Goal: Task Accomplishment & Management: Manage account settings

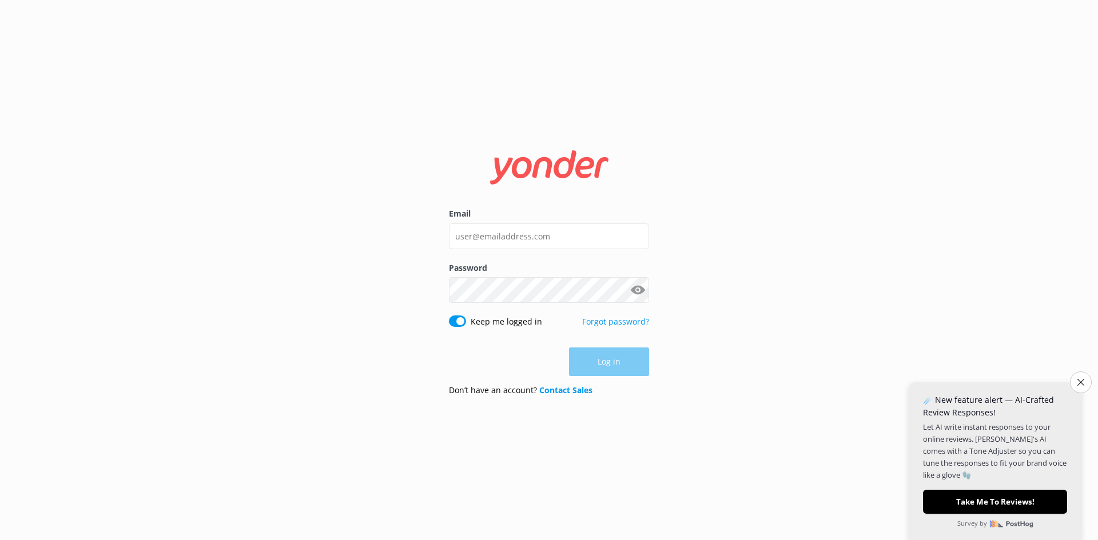
type input "hek@drivingcreek.nz"
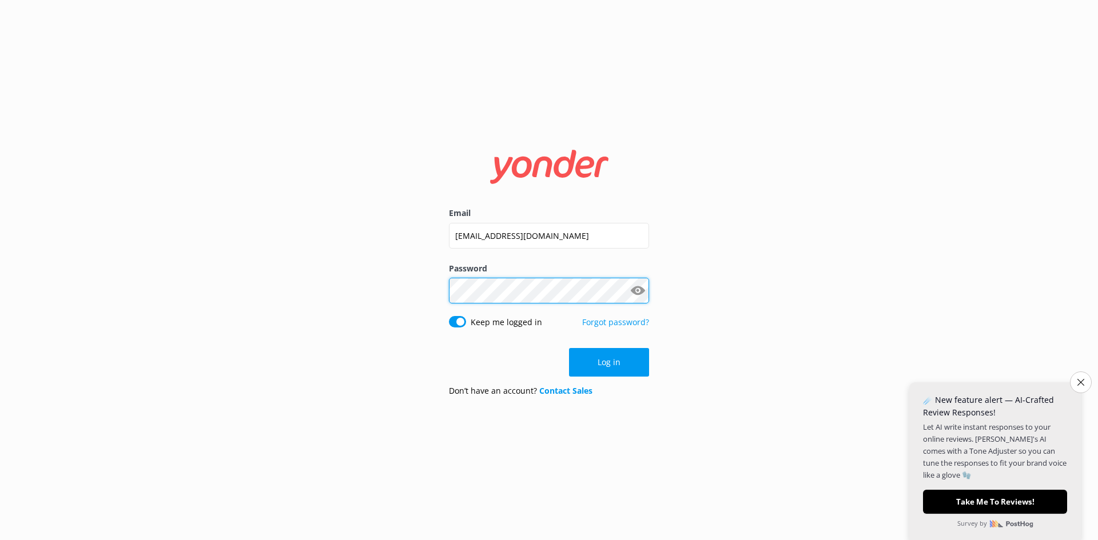
click button "Log in" at bounding box center [609, 362] width 80 height 29
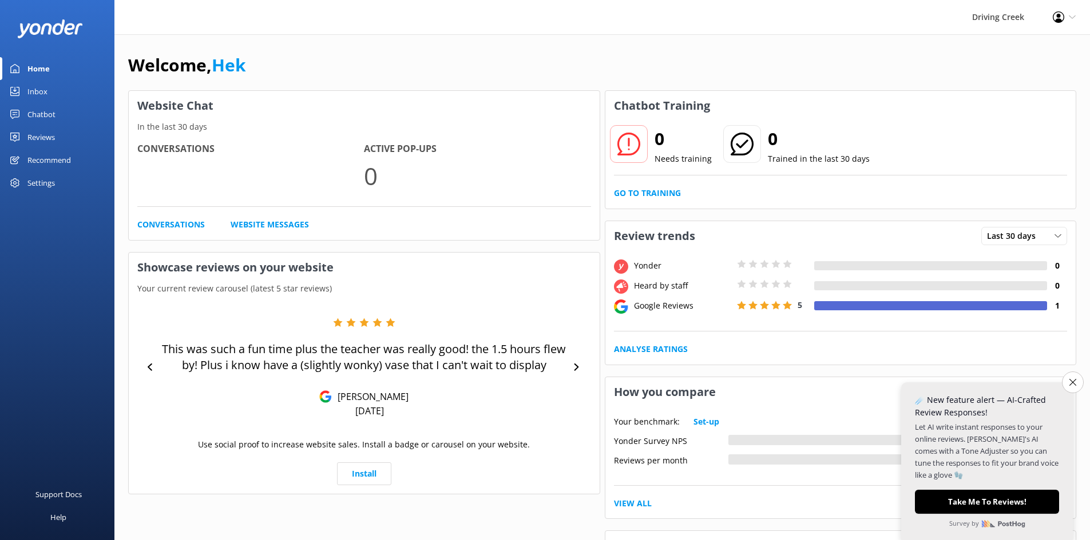
click at [46, 185] on div "Settings" at bounding box center [40, 183] width 27 height 23
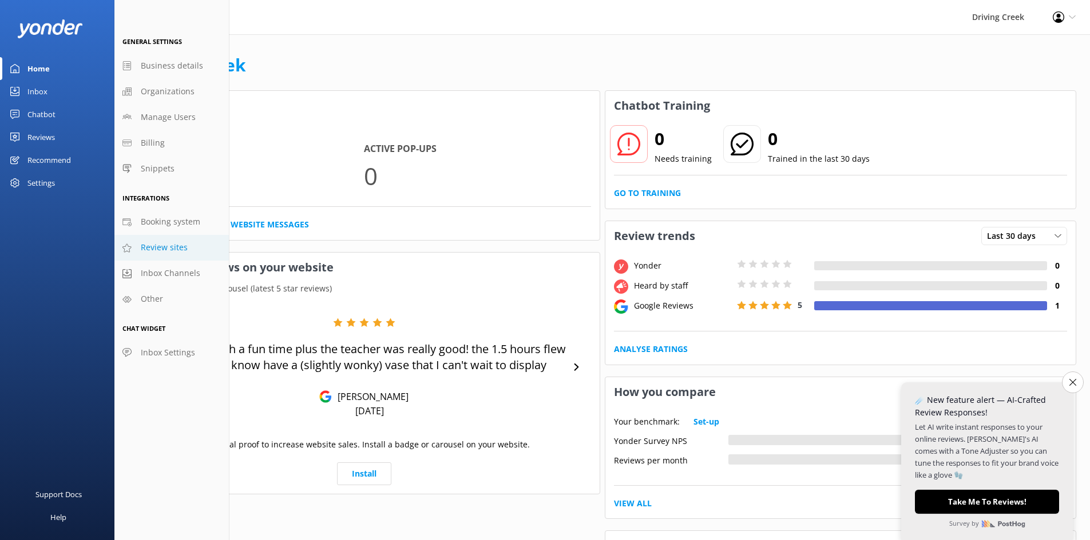
click at [166, 248] on span "Review sites" at bounding box center [164, 247] width 47 height 13
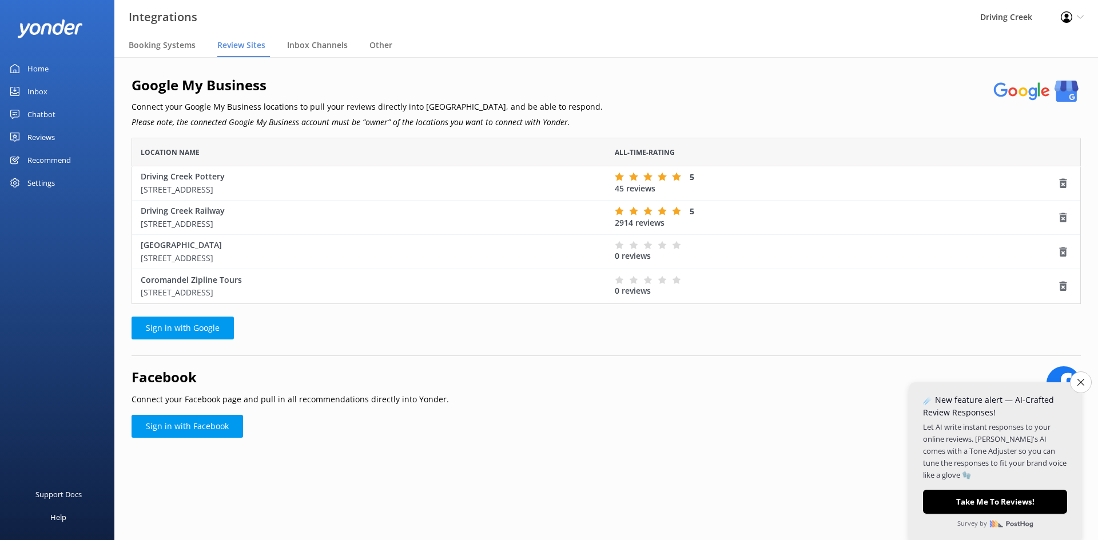
scroll to position [158, 941]
click at [167, 425] on link "Sign in with Facebook" at bounding box center [188, 426] width 112 height 23
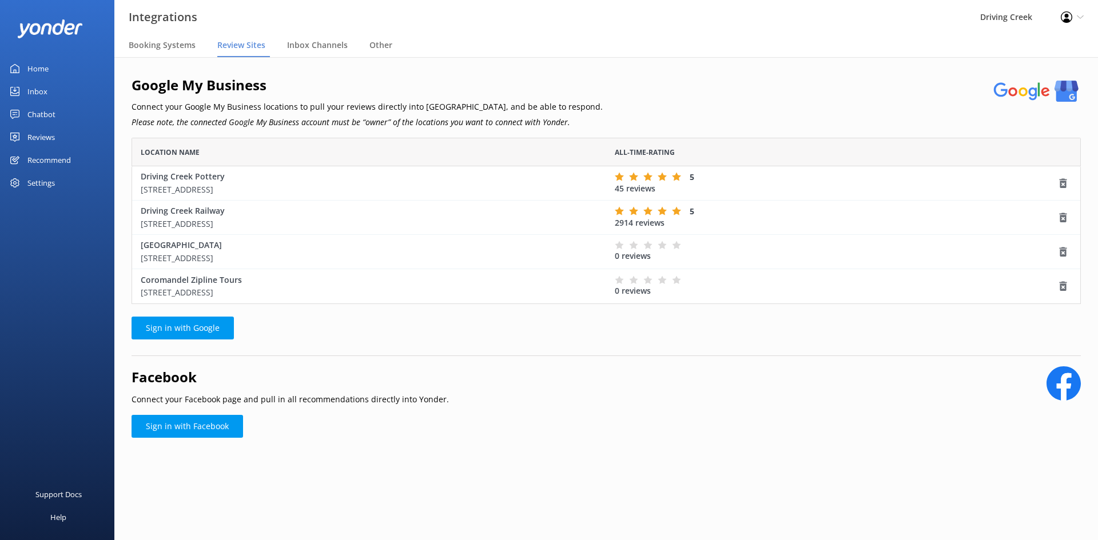
scroll to position [158, 941]
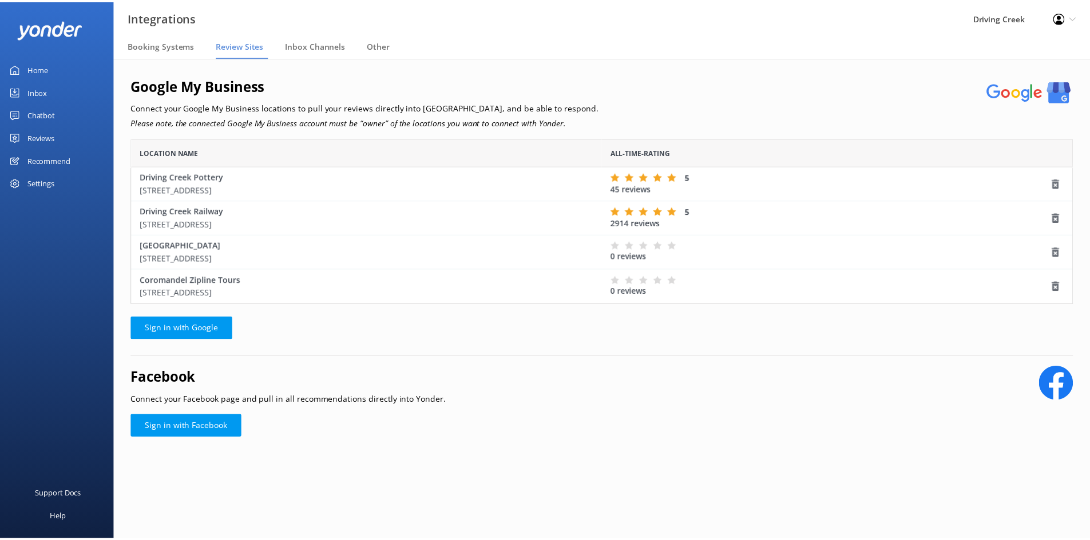
scroll to position [158, 941]
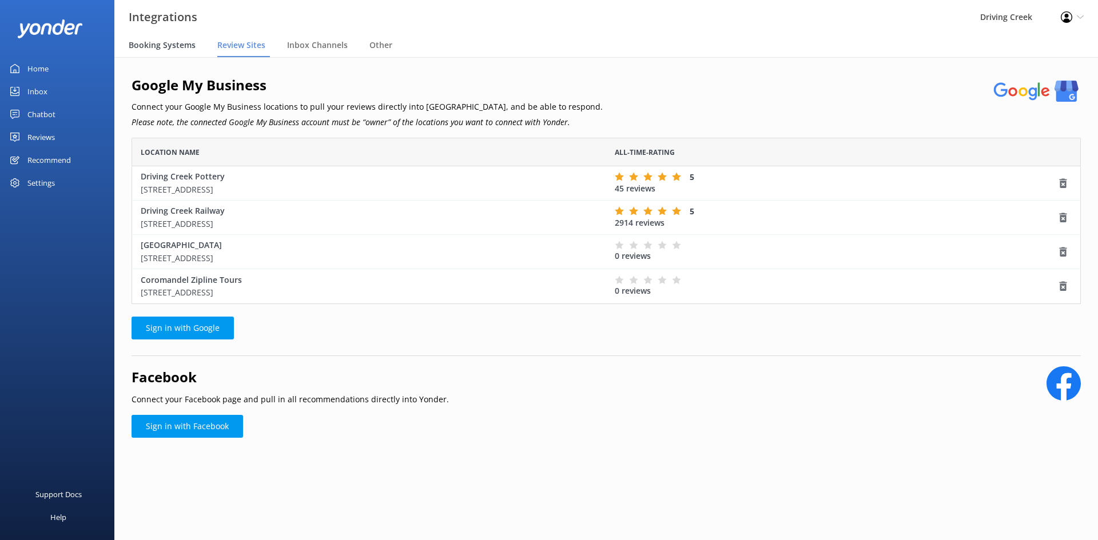
click at [154, 46] on span "Booking Systems" at bounding box center [162, 44] width 67 height 11
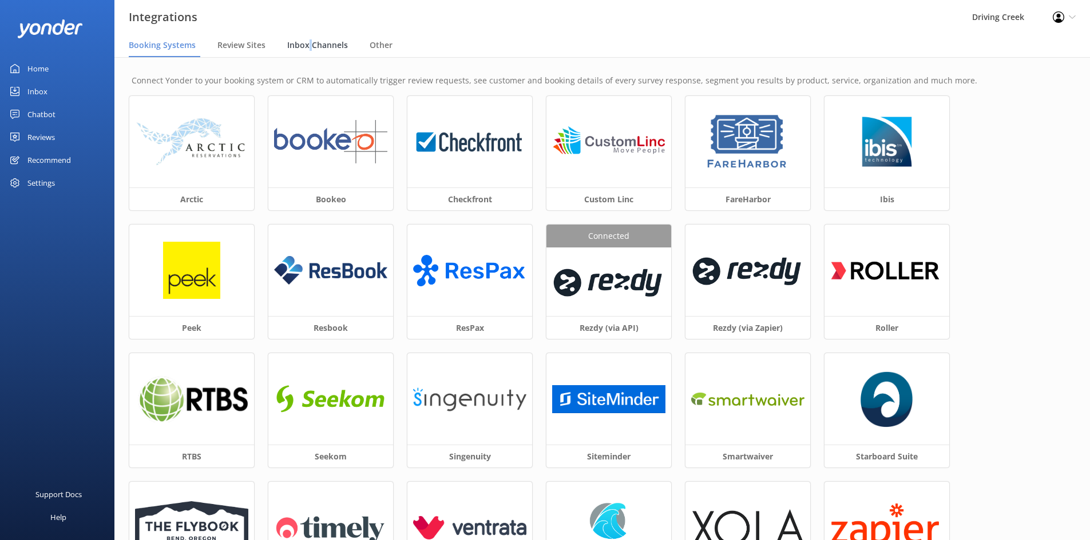
click at [308, 40] on span "Inbox Channels" at bounding box center [317, 44] width 61 height 11
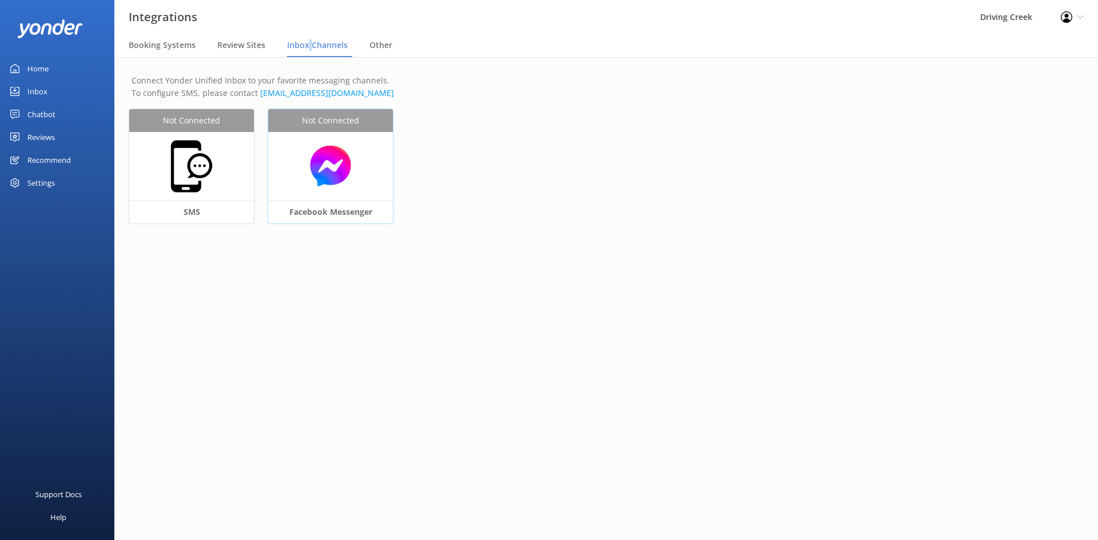
click at [340, 165] on img at bounding box center [330, 166] width 113 height 44
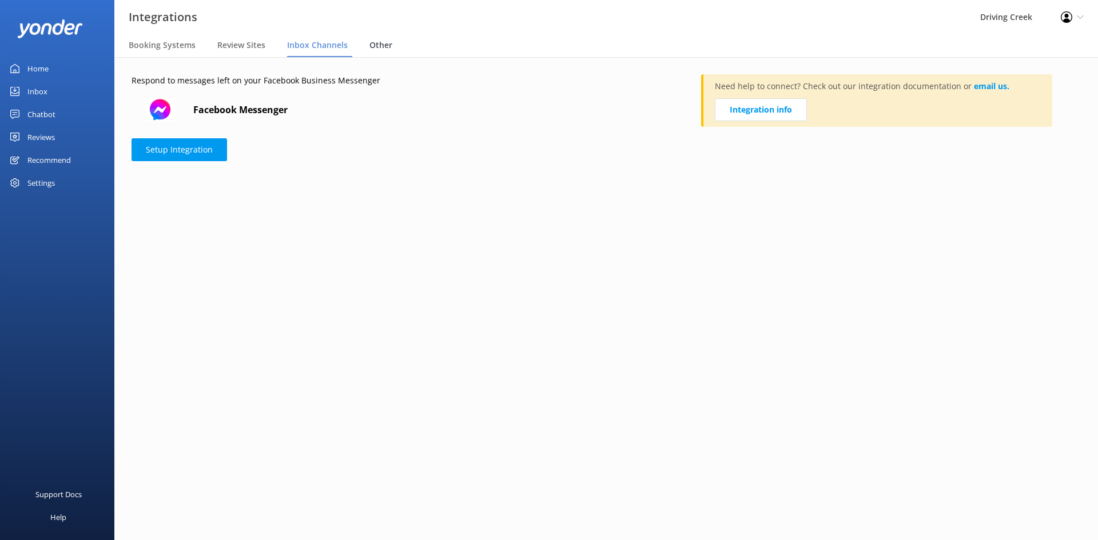
click at [369, 43] on span "Other" at bounding box center [380, 44] width 23 height 11
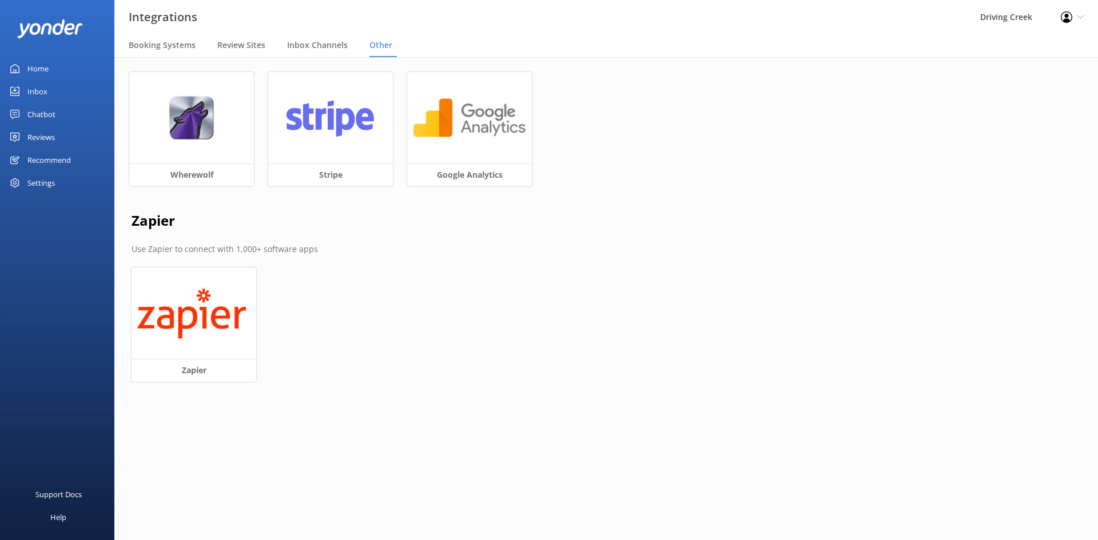
click at [375, 234] on div "Wherewolf Stripe Google Analytics Zapier Use Zapier to connect with 1,000+ soft…" at bounding box center [606, 238] width 984 height 362
click at [193, 112] on img at bounding box center [191, 118] width 45 height 44
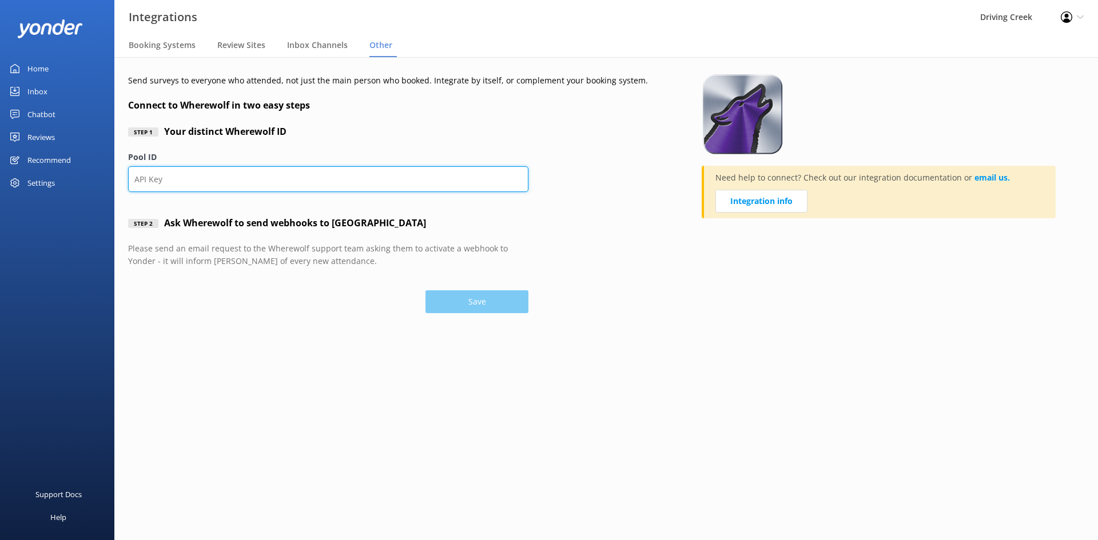
click at [157, 177] on input "Pool ID" at bounding box center [328, 179] width 400 height 26
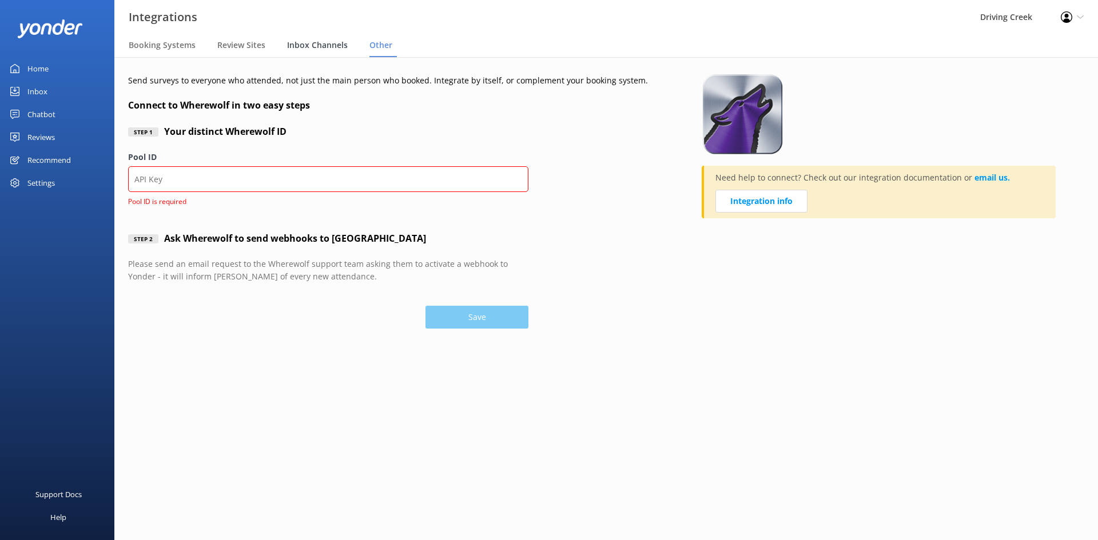
click at [321, 46] on span "Inbox Channels" at bounding box center [317, 44] width 61 height 11
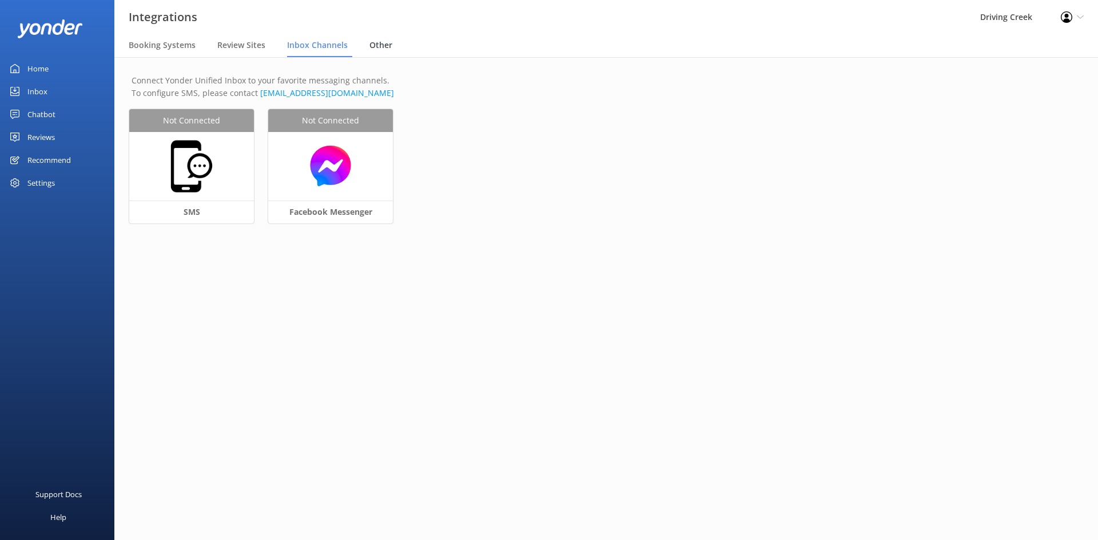
click at [381, 43] on span "Other" at bounding box center [380, 44] width 23 height 11
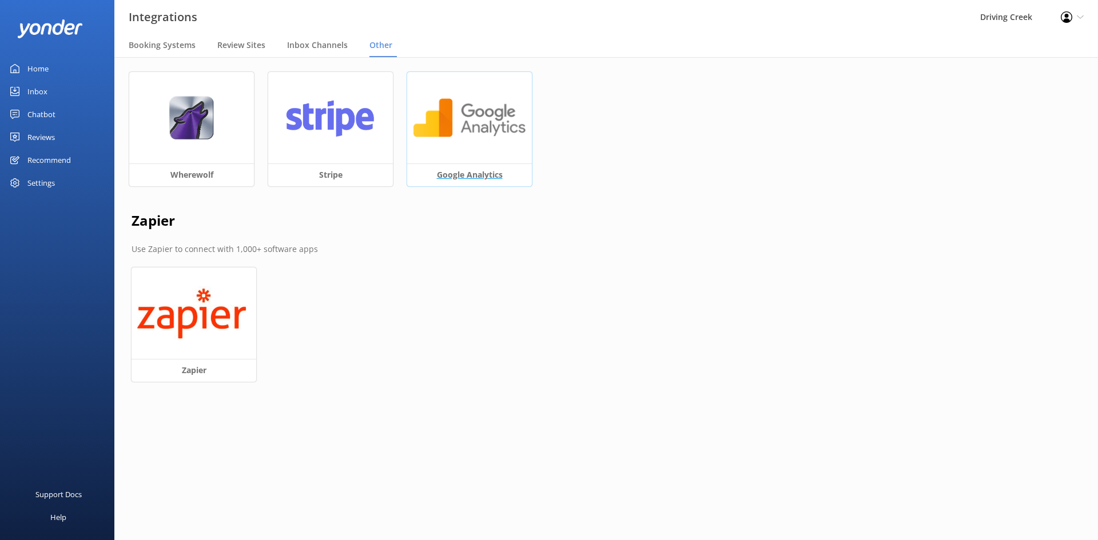
click at [492, 147] on div at bounding box center [469, 118] width 125 height 92
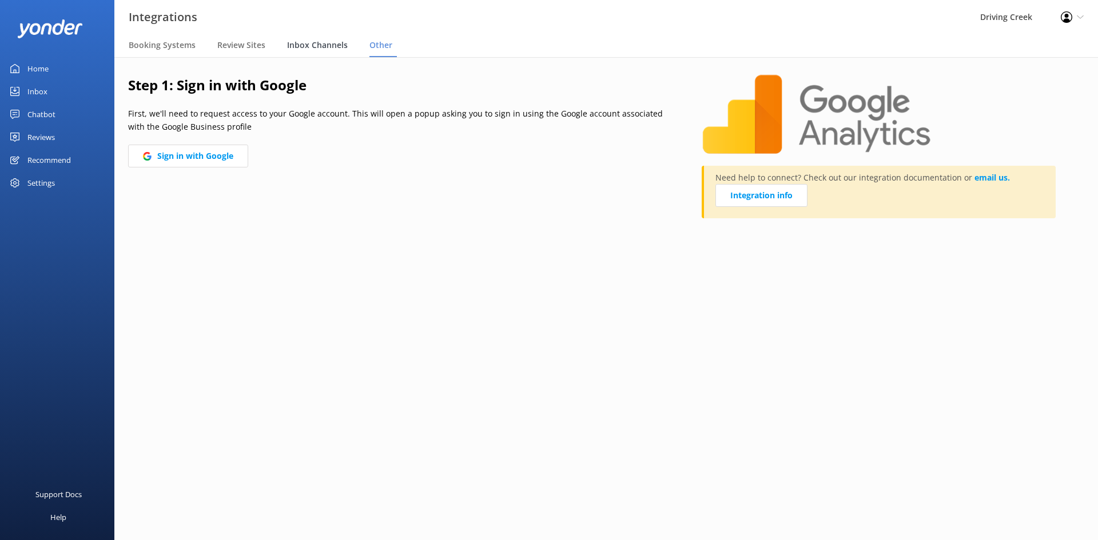
click at [325, 39] on div "Inbox Channels" at bounding box center [319, 45] width 65 height 23
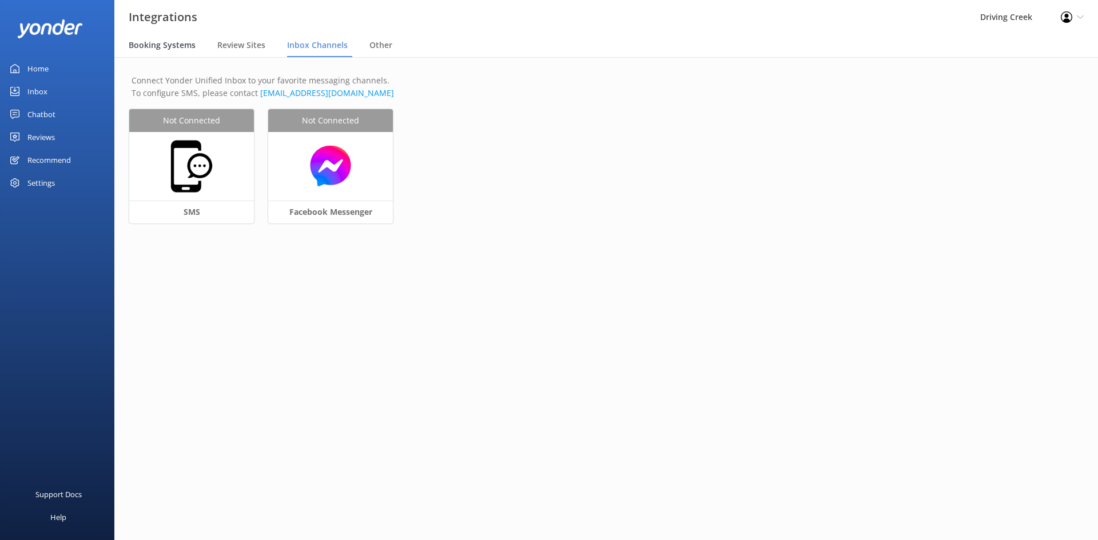
click at [155, 41] on span "Booking Systems" at bounding box center [162, 44] width 67 height 11
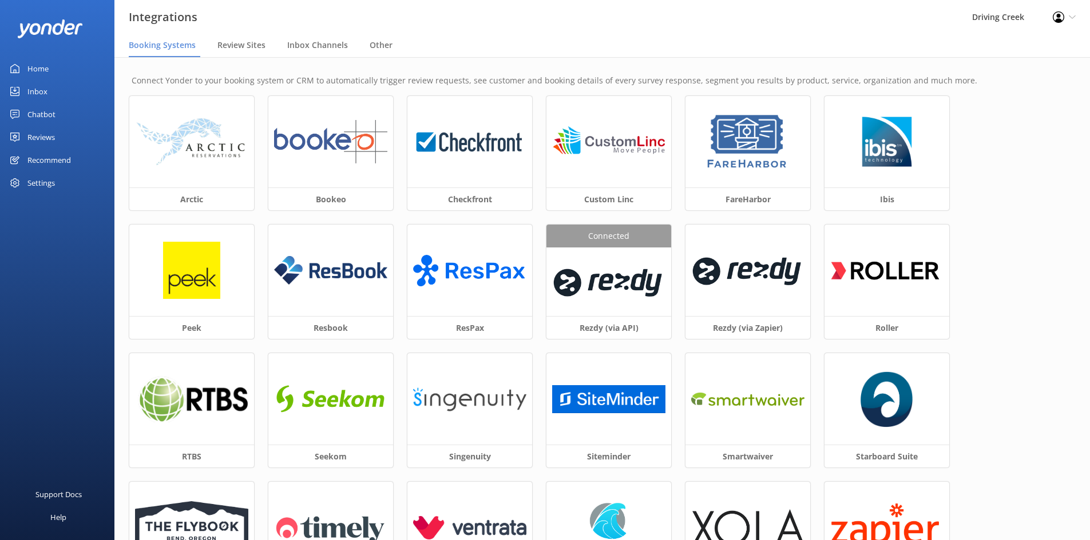
click at [43, 136] on div "Reviews" at bounding box center [40, 137] width 27 height 23
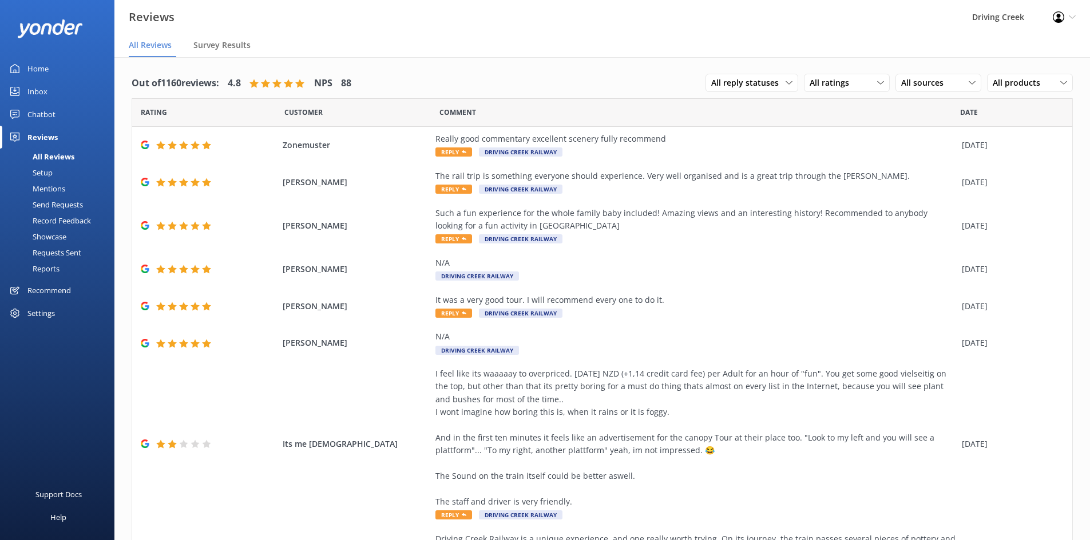
click at [35, 112] on div "Chatbot" at bounding box center [41, 114] width 28 height 23
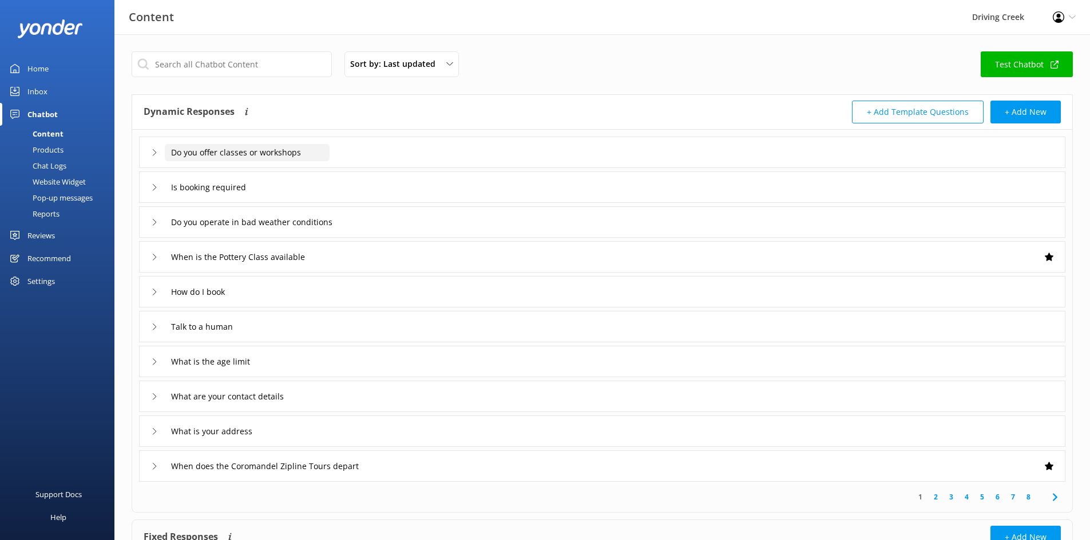
click at [277, 149] on input "Do you offer classes or workshops" at bounding box center [247, 152] width 165 height 17
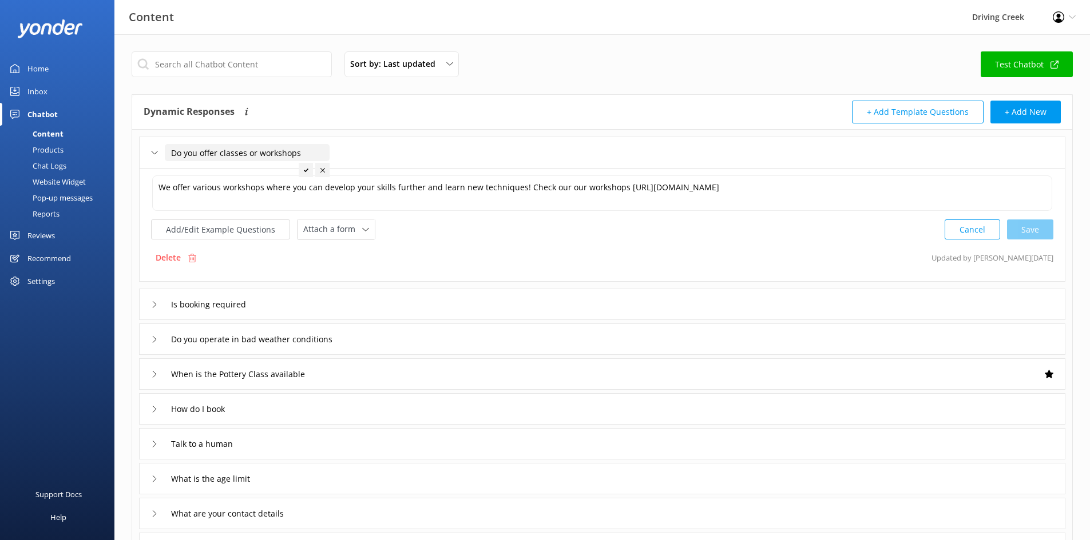
click at [188, 157] on input "Do you offer classes or workshops" at bounding box center [247, 152] width 165 height 17
click at [152, 148] on div "Do you offer classes or workshops" at bounding box center [233, 153] width 165 height 19
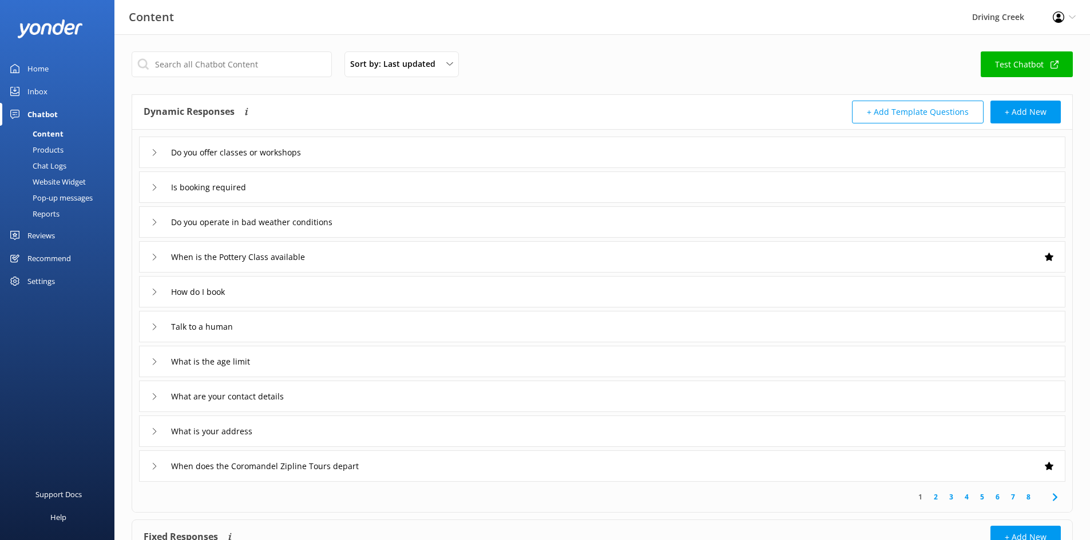
click at [64, 180] on div "Website Widget" at bounding box center [46, 182] width 79 height 16
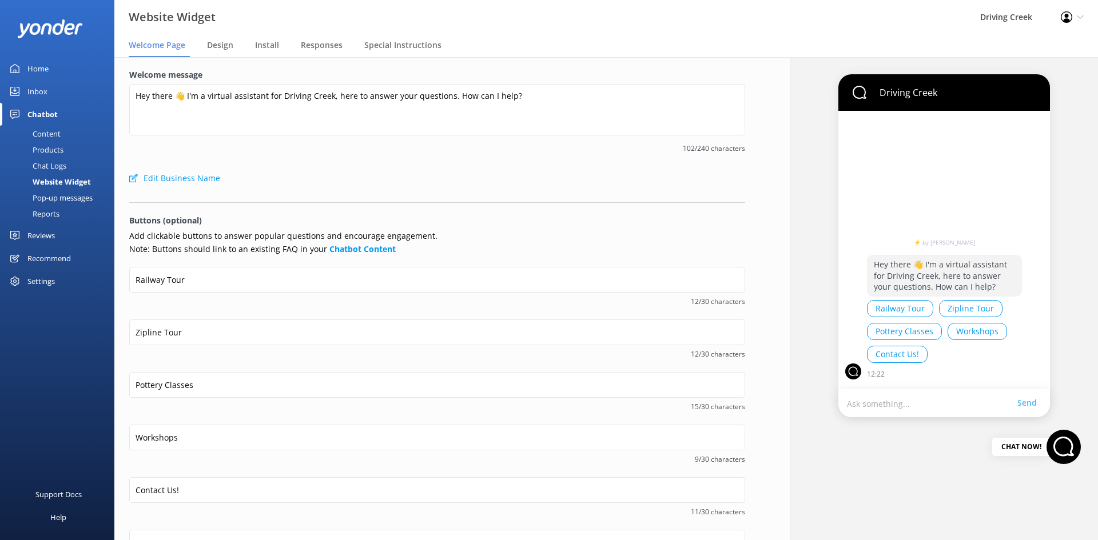
click at [910, 271] on p "Hey there 👋 I'm a virtual assistant for Driving Creek, here to answer your ques…" at bounding box center [944, 276] width 155 height 42
drag, startPoint x: 916, startPoint y: 284, endPoint x: 964, endPoint y: 295, distance: 48.6
click at [964, 295] on p "Hey there 👋 I'm a virtual assistant for Driving Creek, here to answer your ques…" at bounding box center [944, 276] width 155 height 42
click at [959, 277] on p "Hey there 👋 I'm a virtual assistant for Driving Creek, here to answer your ques…" at bounding box center [944, 276] width 155 height 42
click at [895, 307] on button "Railway Tour" at bounding box center [900, 308] width 66 height 17
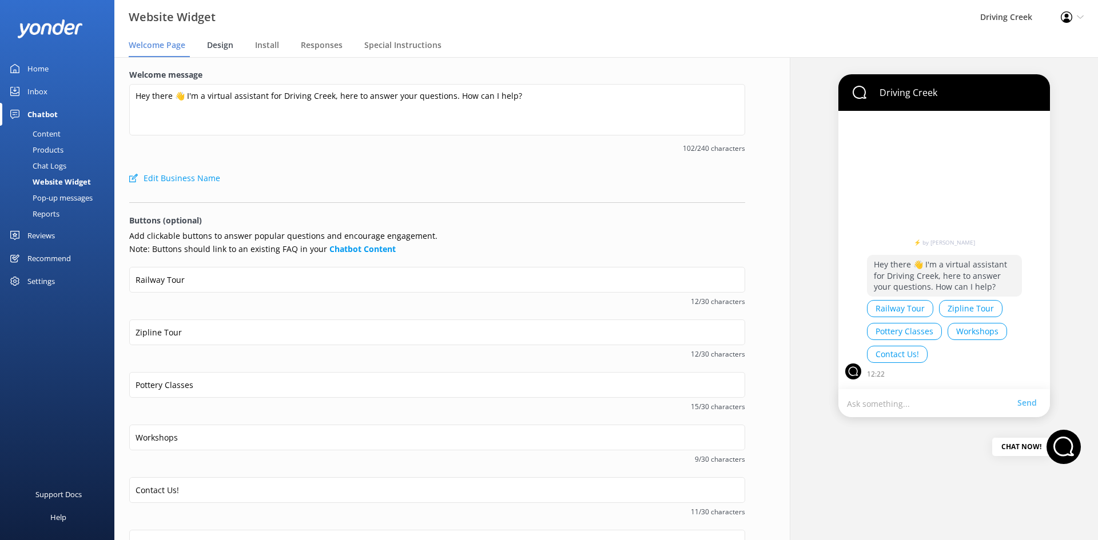
click at [221, 46] on span "Design" at bounding box center [220, 44] width 26 height 11
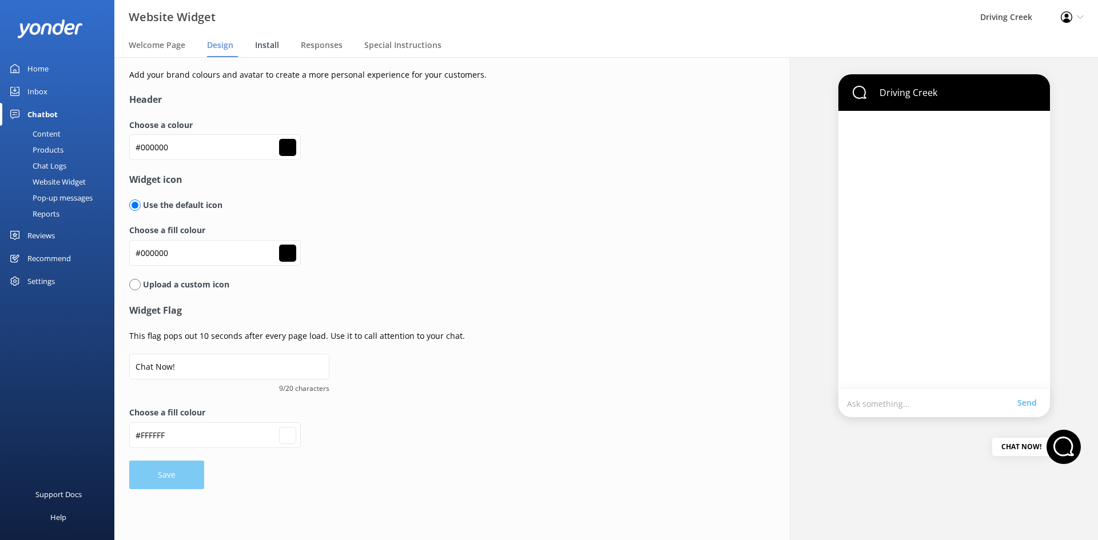
click at [274, 42] on span "Install" at bounding box center [267, 44] width 24 height 11
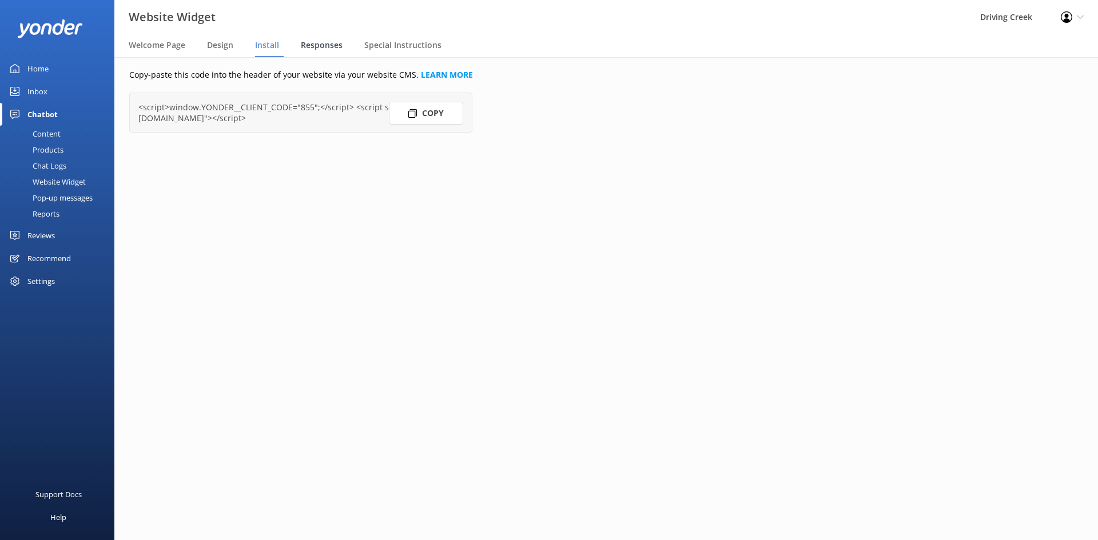
click at [315, 47] on span "Responses" at bounding box center [322, 44] width 42 height 11
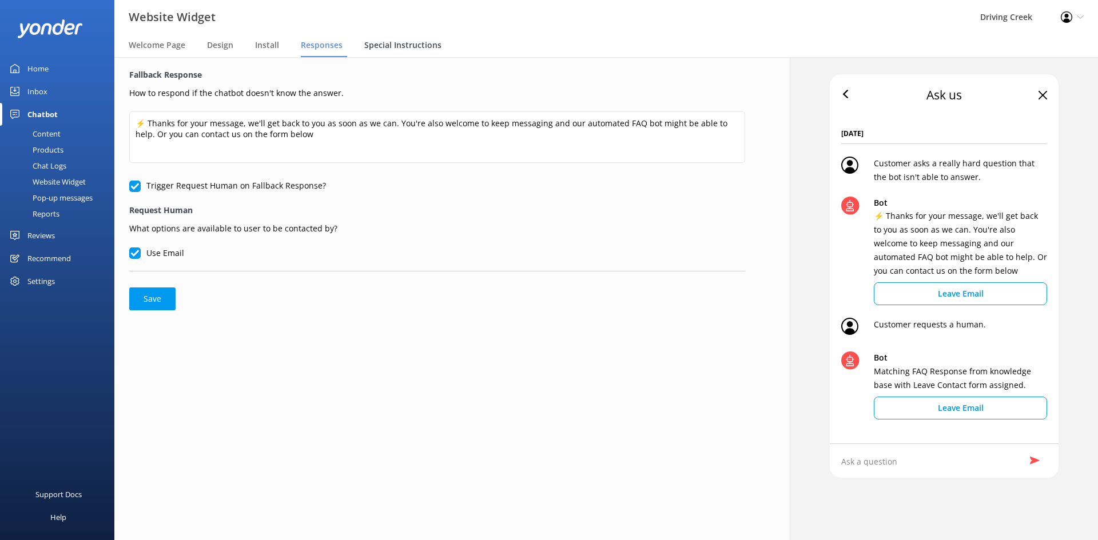
click at [384, 51] on div "Special Instructions" at bounding box center [405, 45] width 82 height 23
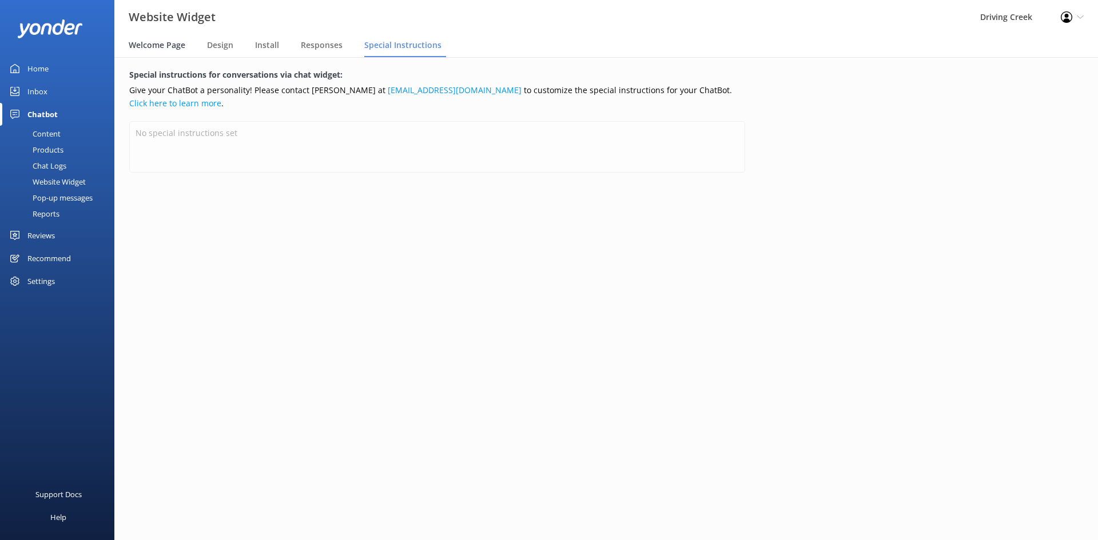
click at [153, 43] on span "Welcome Page" at bounding box center [157, 44] width 57 height 11
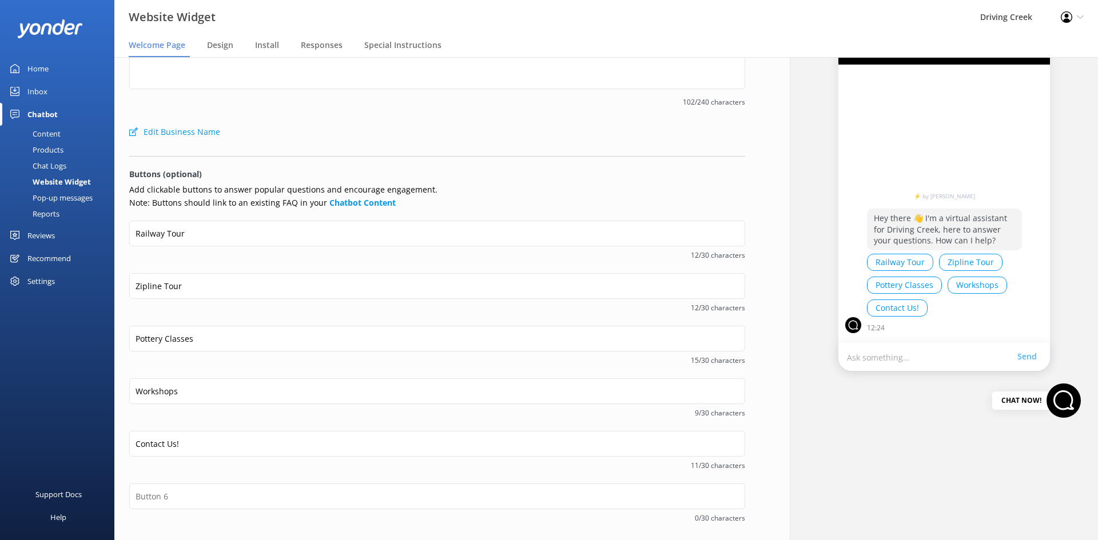
scroll to position [94, 0]
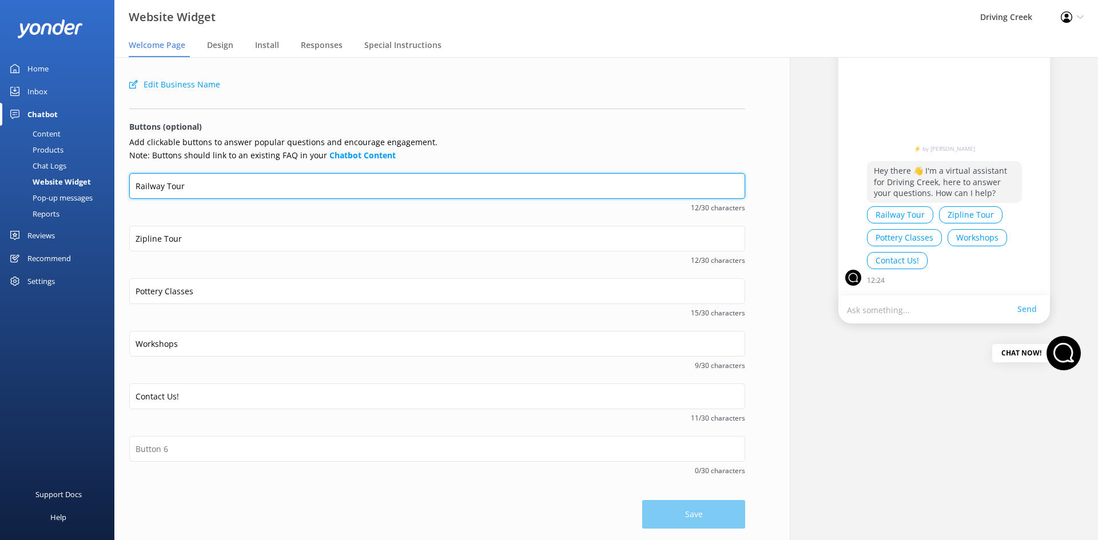
click at [212, 189] on input "Railway Tour" at bounding box center [437, 186] width 616 height 26
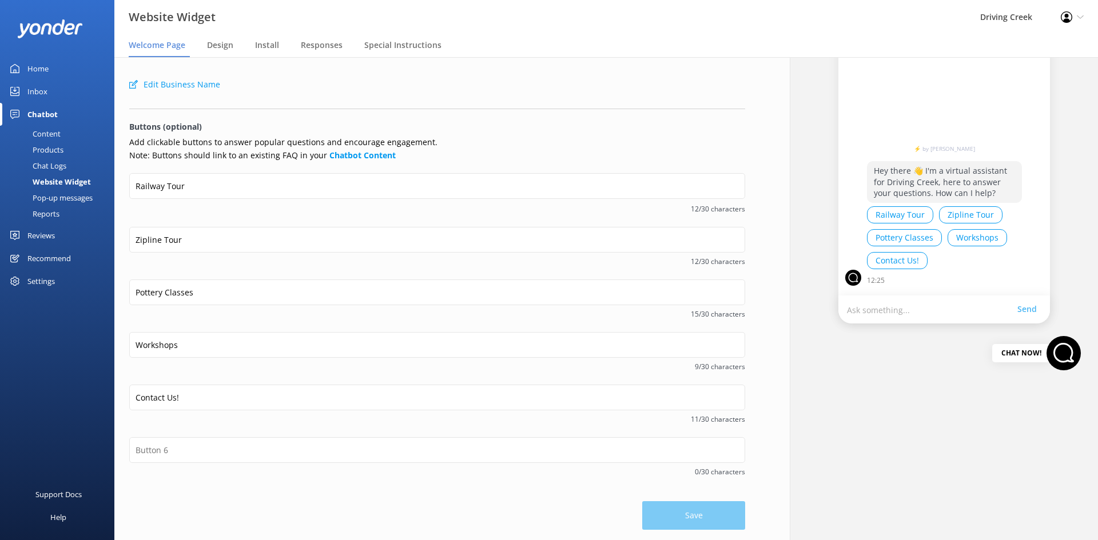
click at [210, 217] on div "Railway Tour 12/30 characters" at bounding box center [437, 200] width 616 height 54
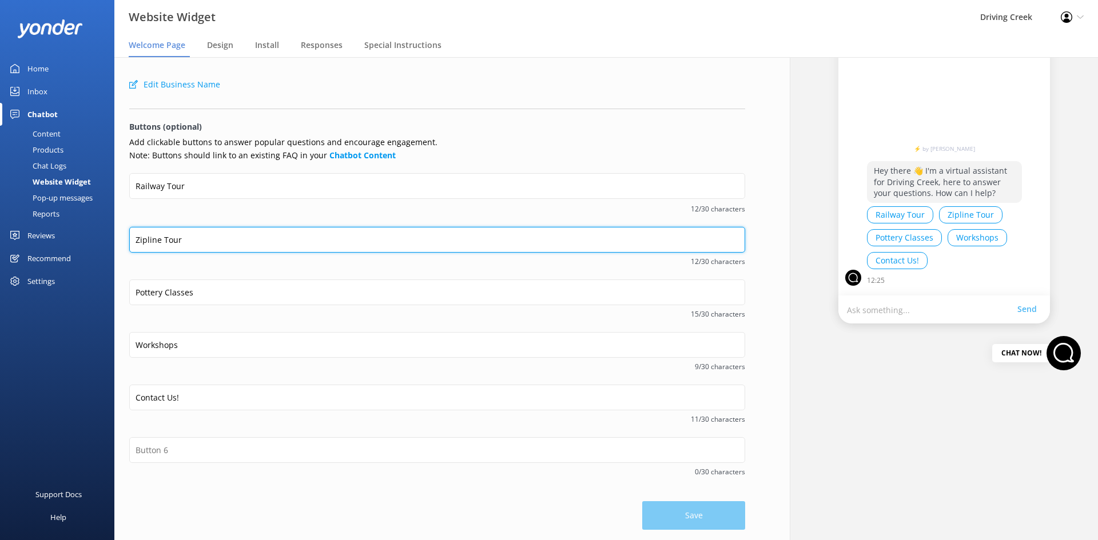
click at [210, 236] on input "Zipline Tour" at bounding box center [437, 240] width 616 height 26
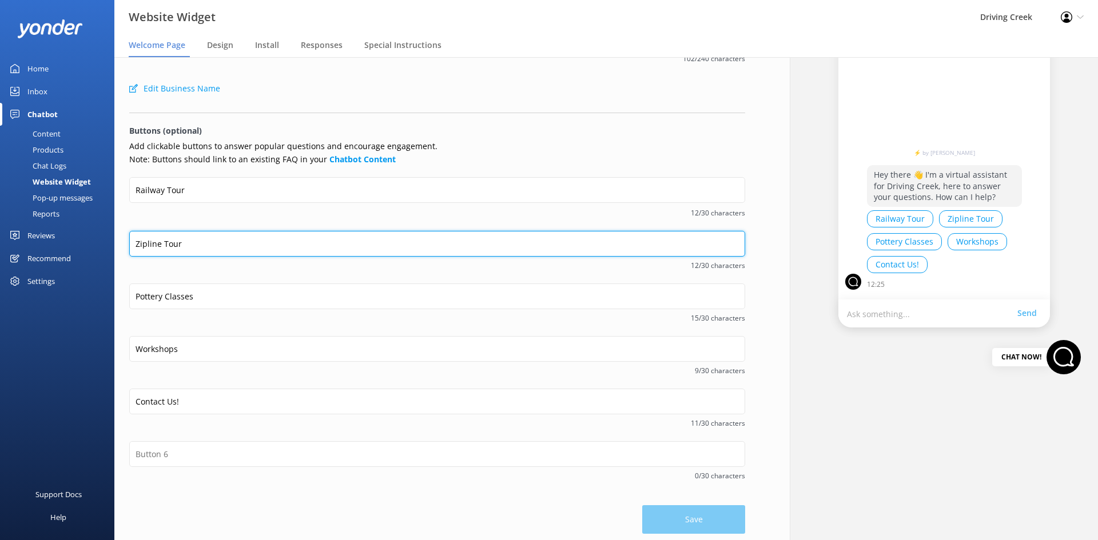
scroll to position [95, 0]
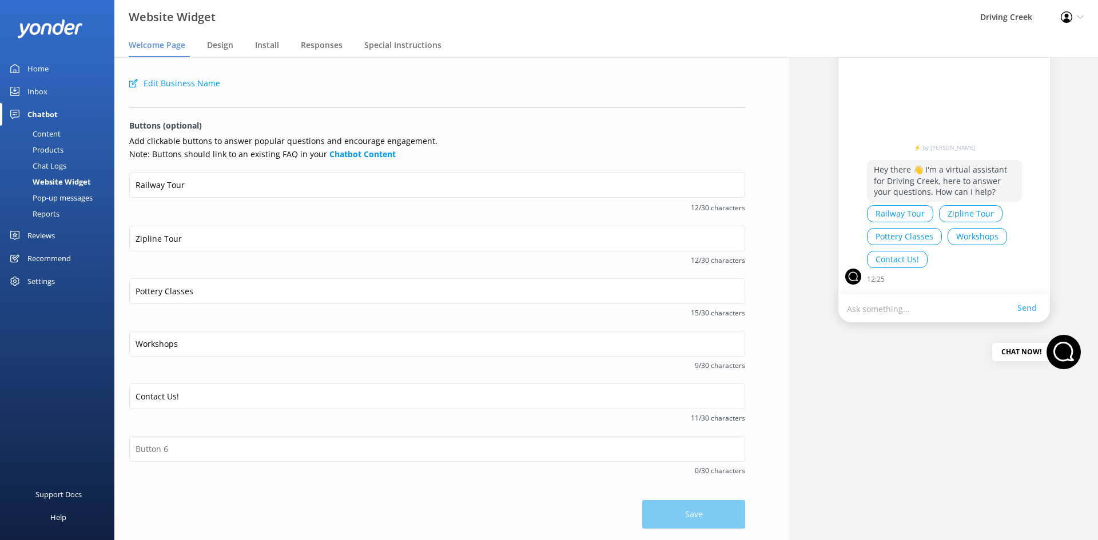
click at [236, 424] on div "11/30 characters" at bounding box center [437, 417] width 616 height 14
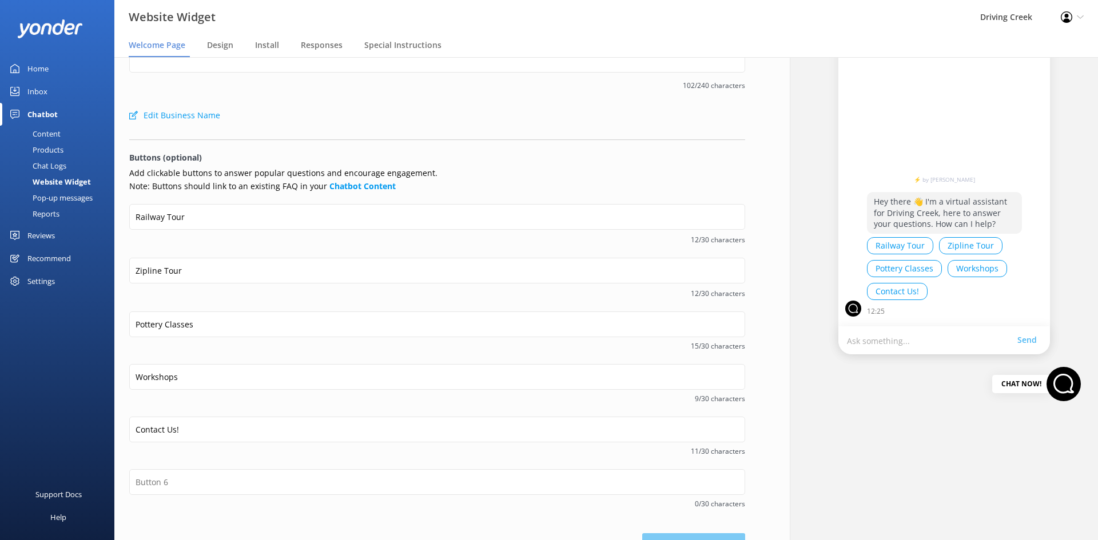
scroll to position [0, 0]
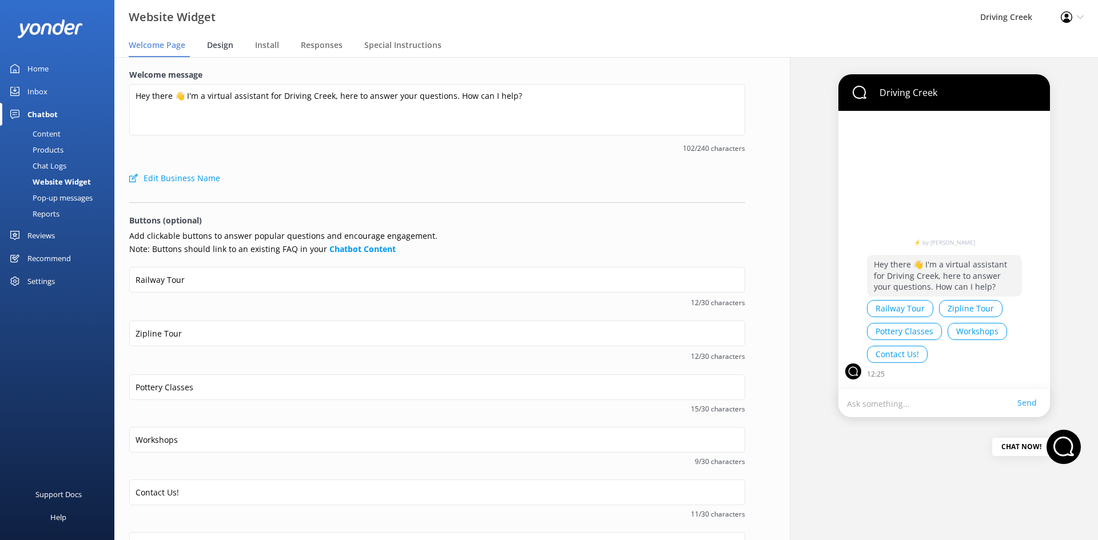
click at [212, 41] on span "Design" at bounding box center [220, 44] width 26 height 11
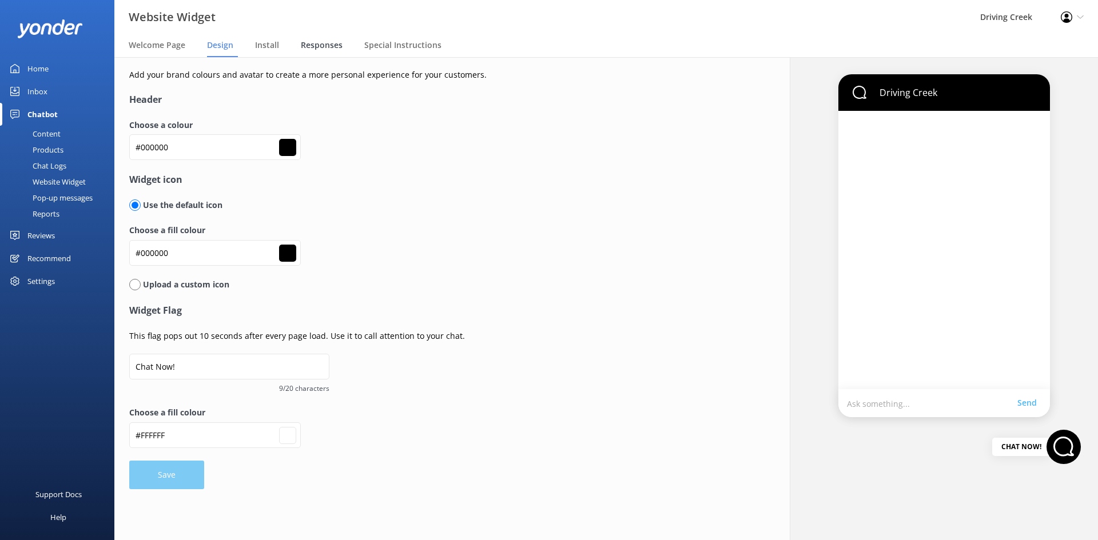
click at [312, 45] on span "Responses" at bounding box center [322, 44] width 42 height 11
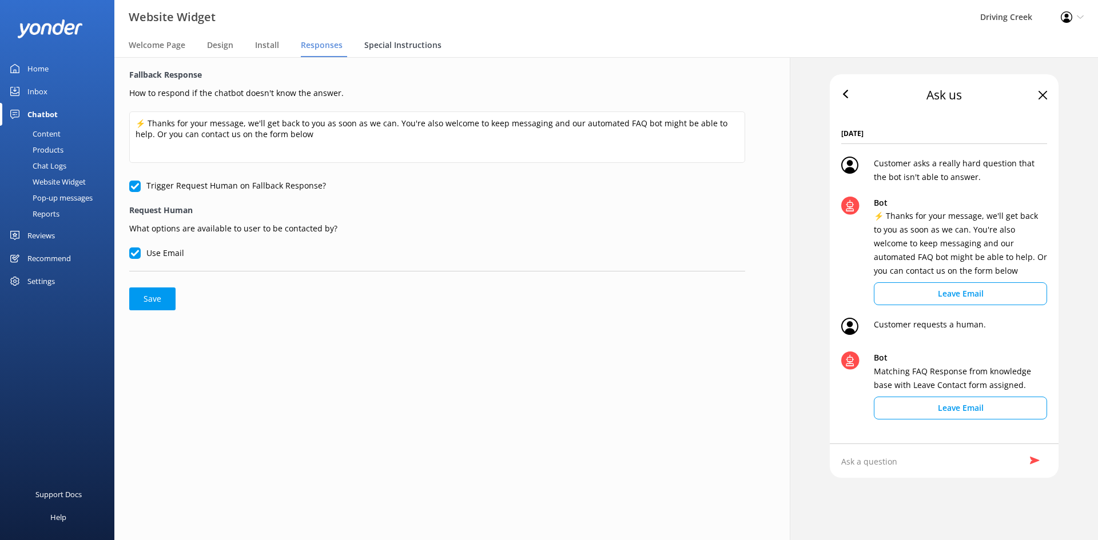
click at [379, 46] on span "Special Instructions" at bounding box center [402, 44] width 77 height 11
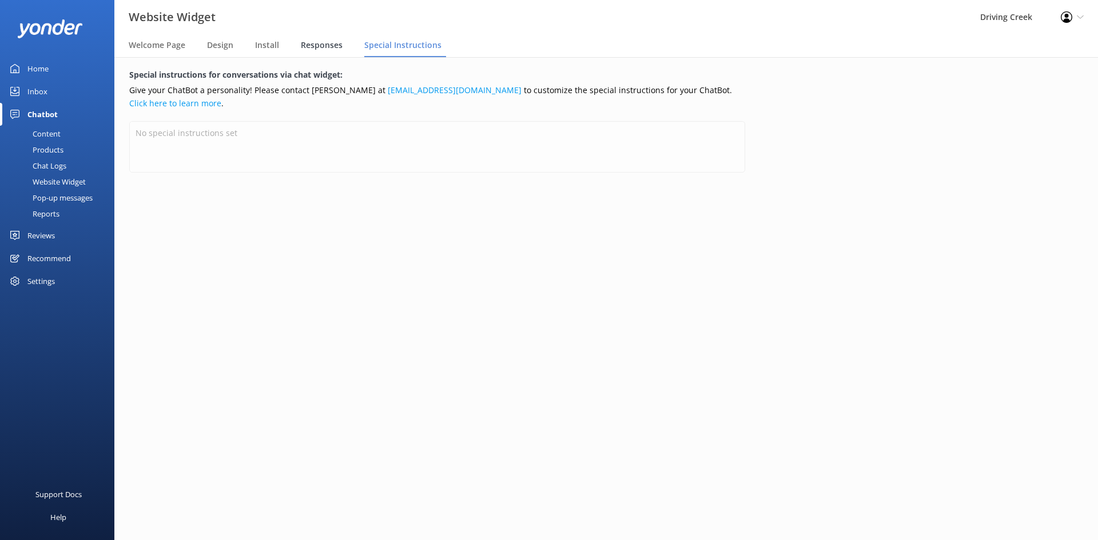
click at [319, 42] on span "Responses" at bounding box center [322, 44] width 42 height 11
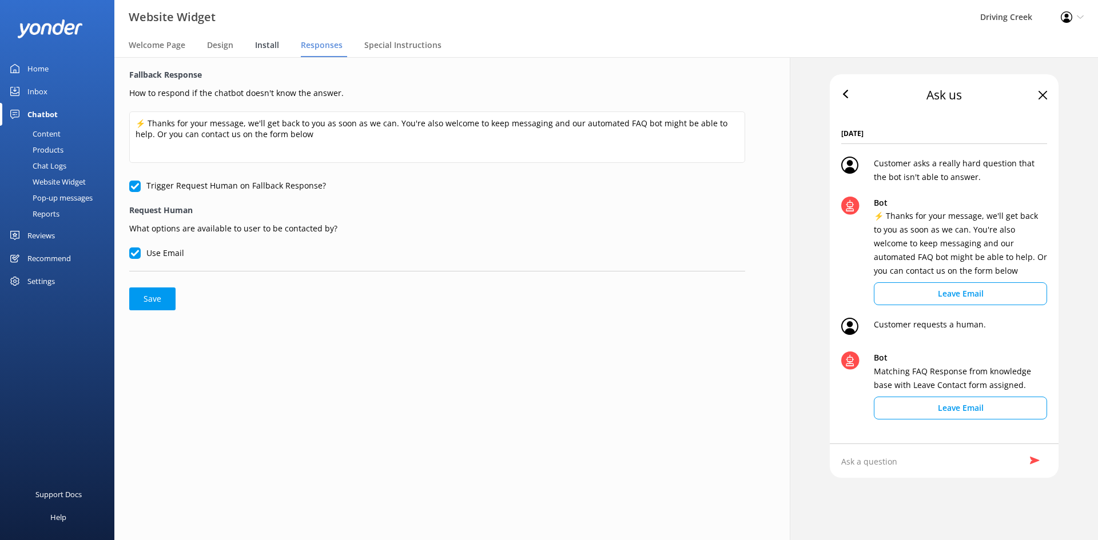
click at [255, 41] on span "Install" at bounding box center [267, 44] width 24 height 11
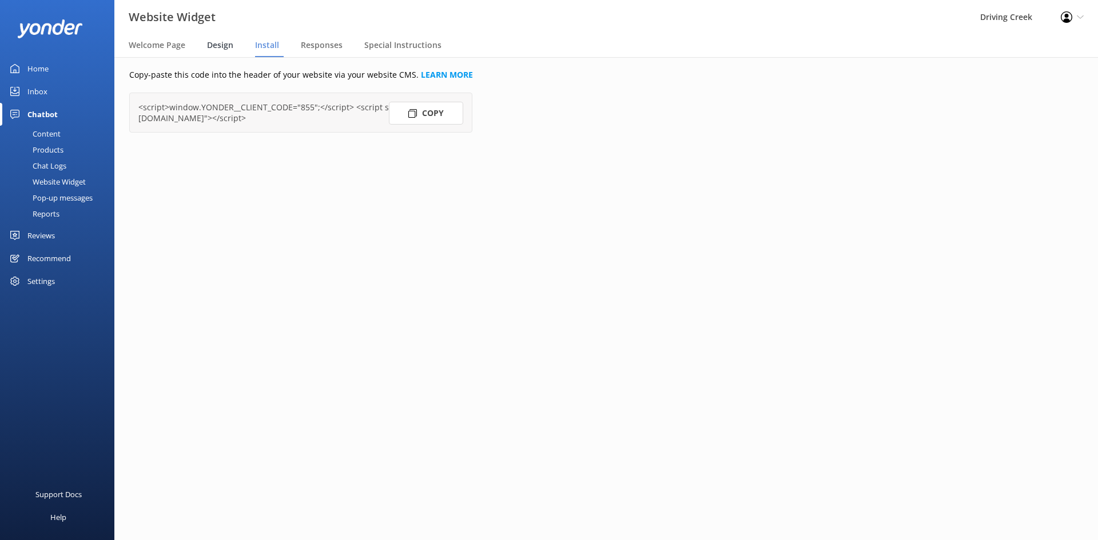
click at [214, 54] on div "Design" at bounding box center [222, 45] width 31 height 23
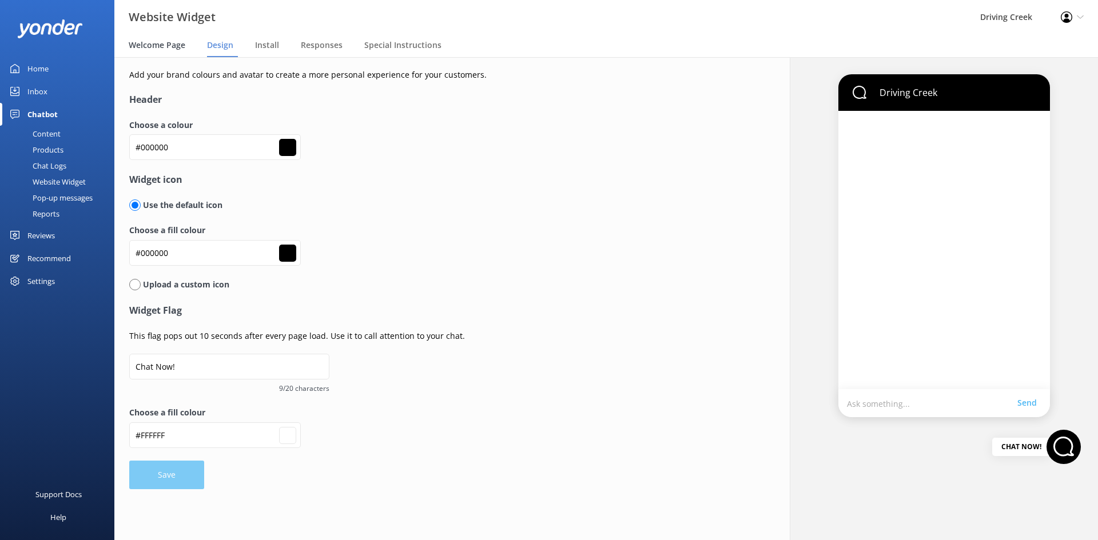
click at [156, 43] on span "Welcome Page" at bounding box center [157, 44] width 57 height 11
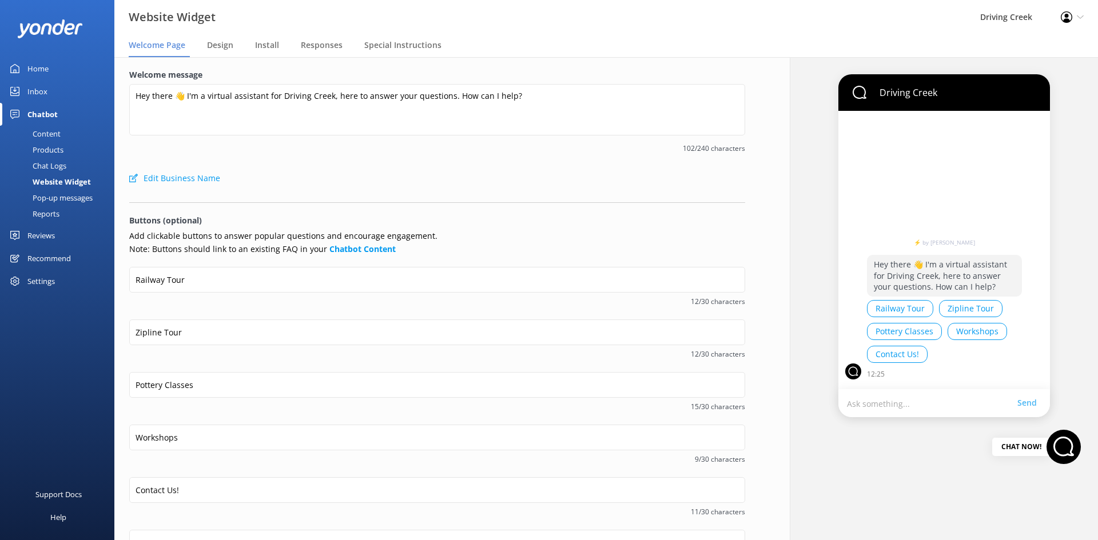
click at [65, 200] on div "Pop-up messages" at bounding box center [50, 198] width 86 height 16
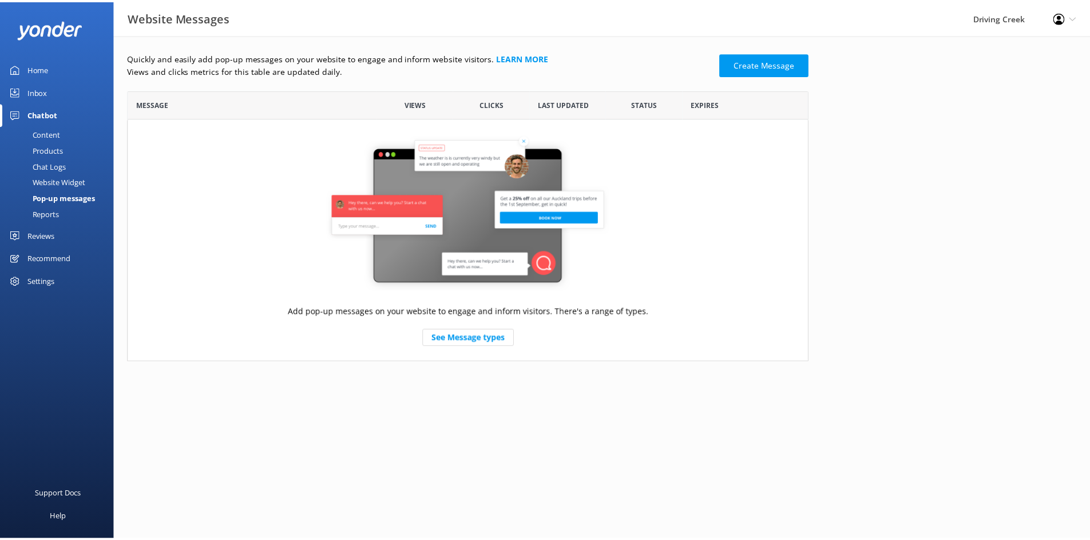
scroll to position [264, 678]
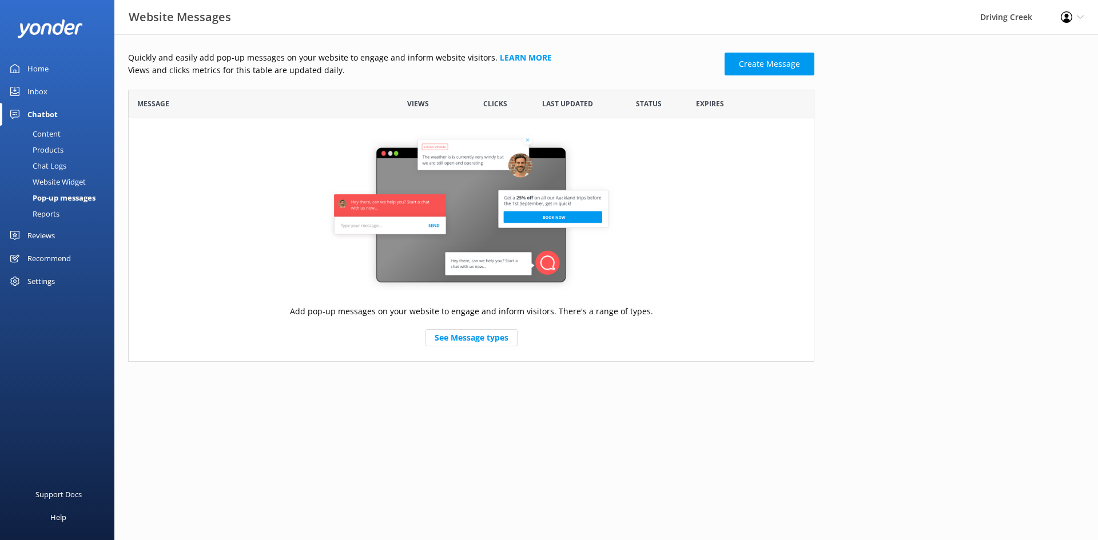
click at [50, 213] on div "Reports" at bounding box center [33, 214] width 53 height 16
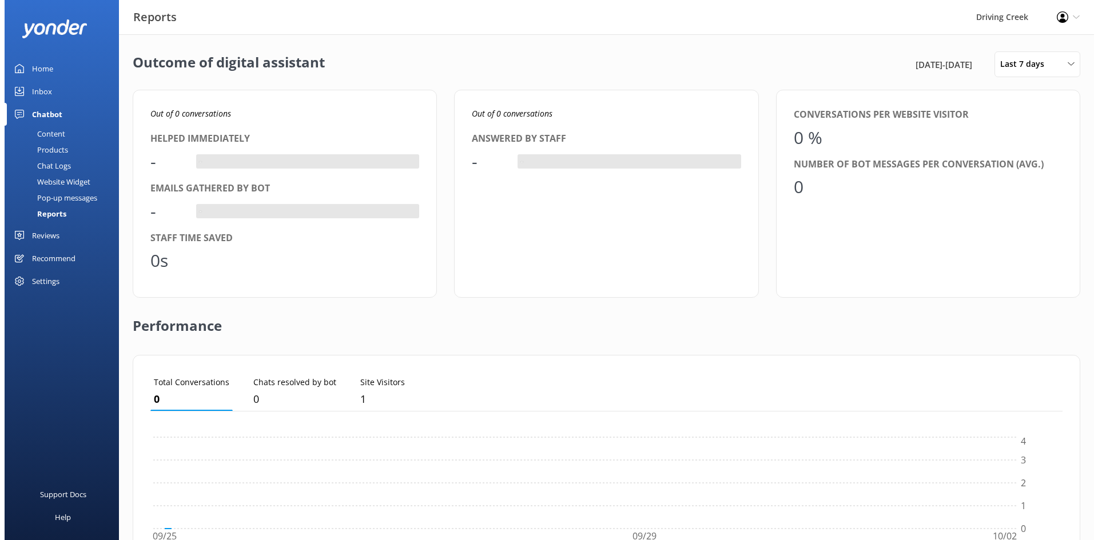
scroll to position [106, 904]
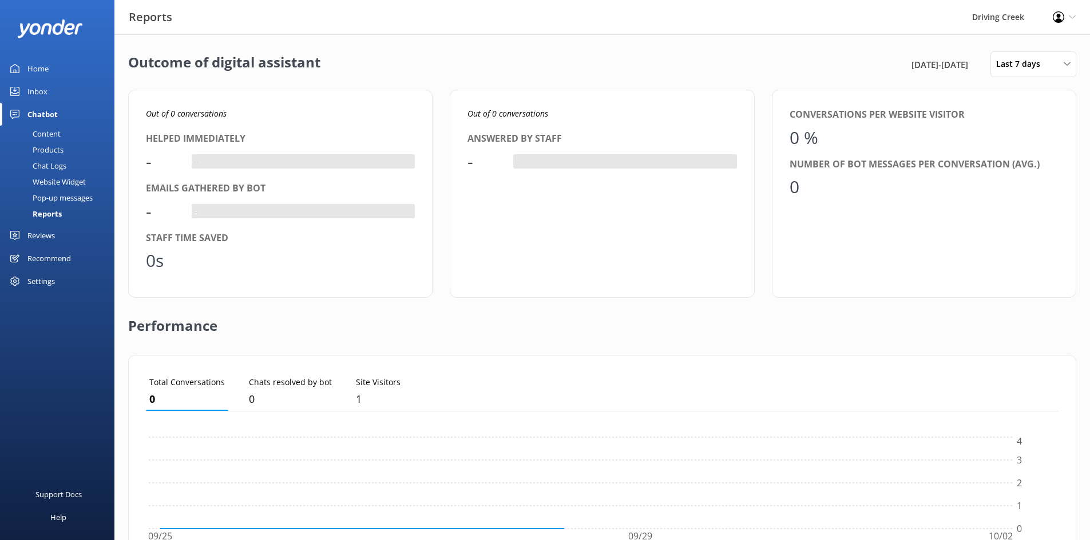
click at [58, 177] on div "Website Widget" at bounding box center [46, 182] width 79 height 16
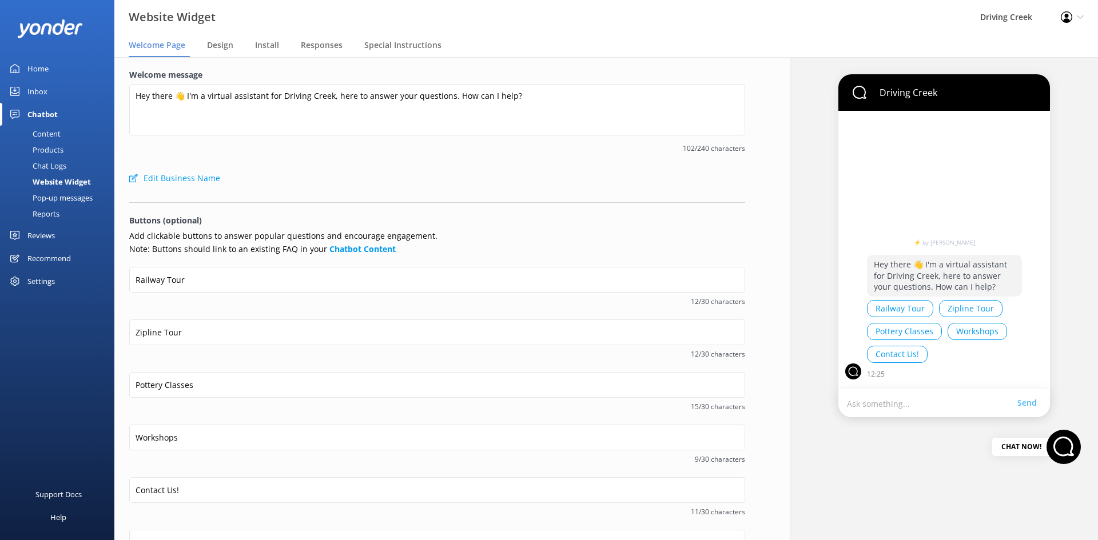
click at [57, 168] on div "Chat Logs" at bounding box center [36, 166] width 59 height 16
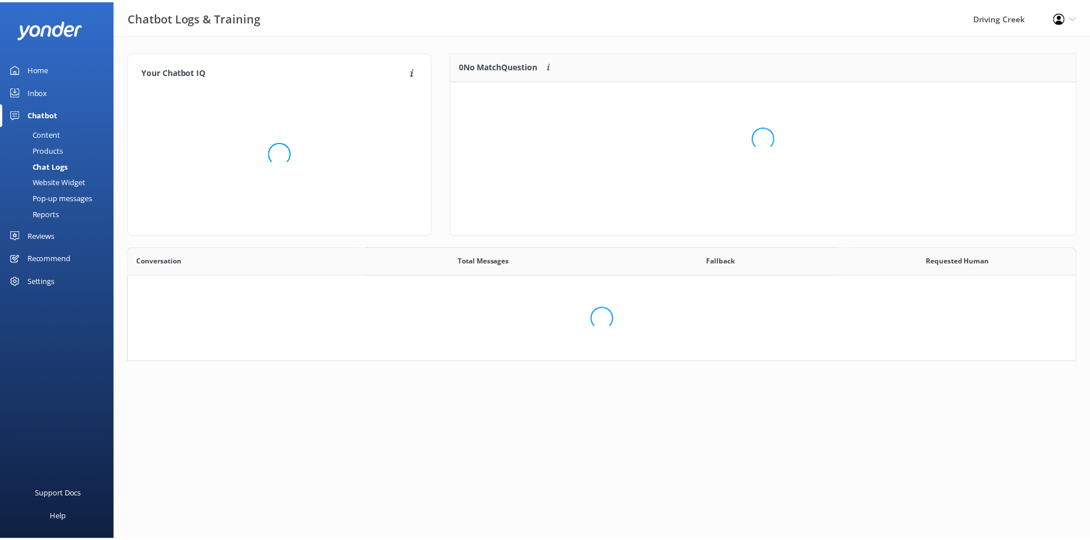
scroll to position [58, 948]
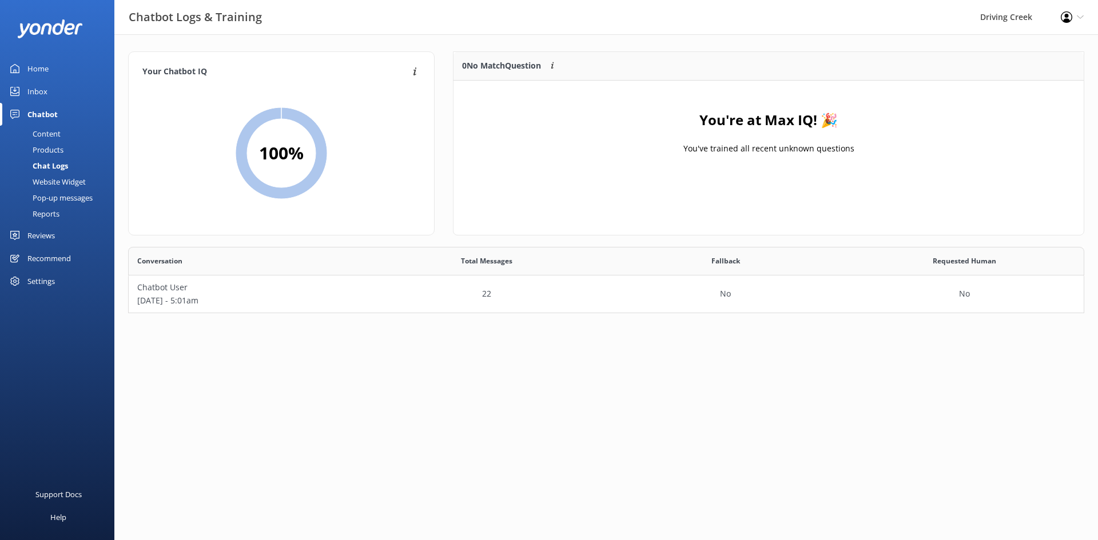
click at [57, 150] on div "Products" at bounding box center [35, 150] width 57 height 16
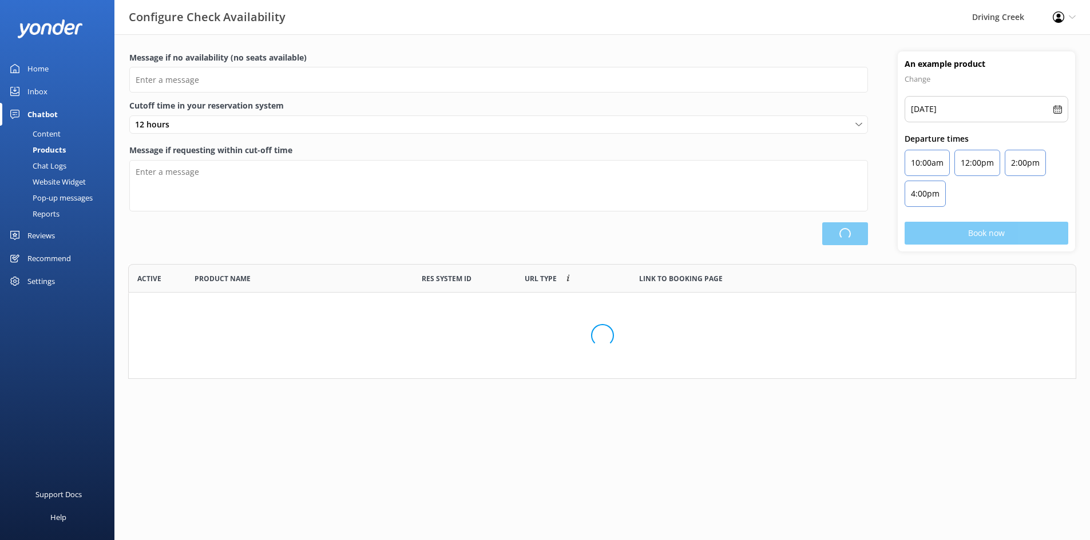
scroll to position [335, 938]
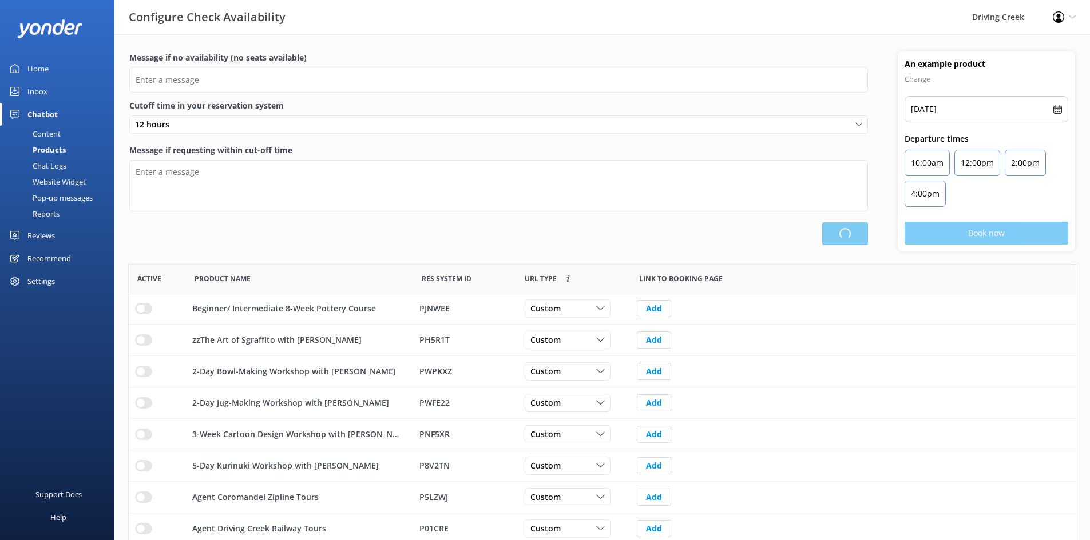
type input "There are no seats available, please check an alternative day"
type textarea "Our online booking system closes {hours} prior to departure. Please contact us …"
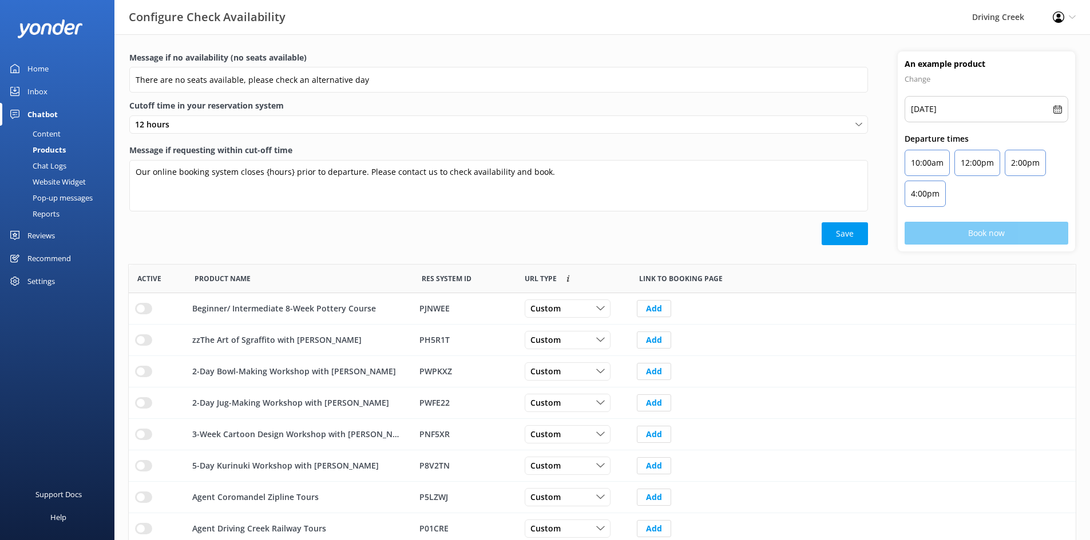
click at [46, 133] on div "Content" at bounding box center [34, 134] width 54 height 16
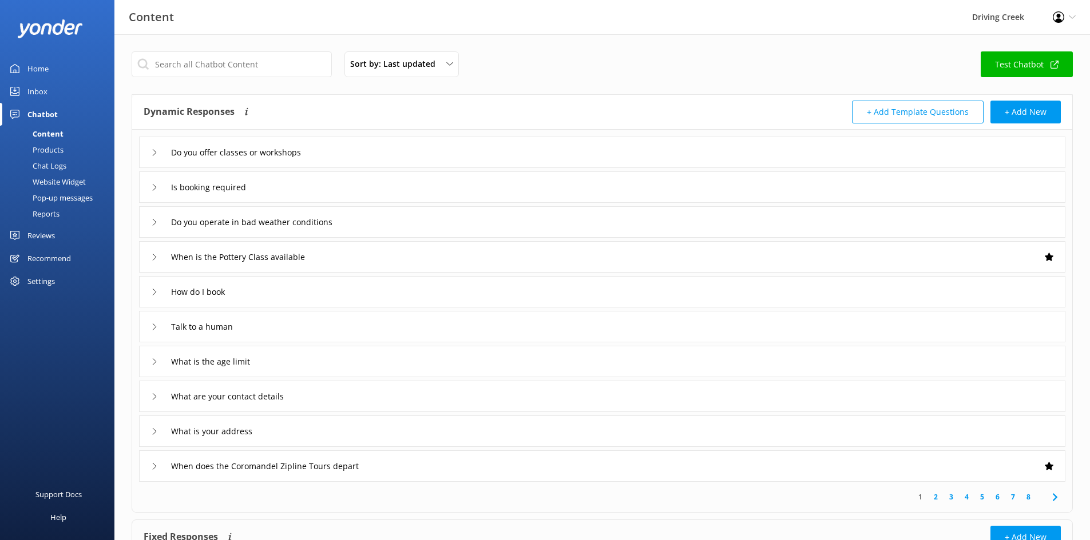
click at [1013, 66] on link "Test Chatbot" at bounding box center [1026, 64] width 92 height 26
